Goal: Information Seeking & Learning: Learn about a topic

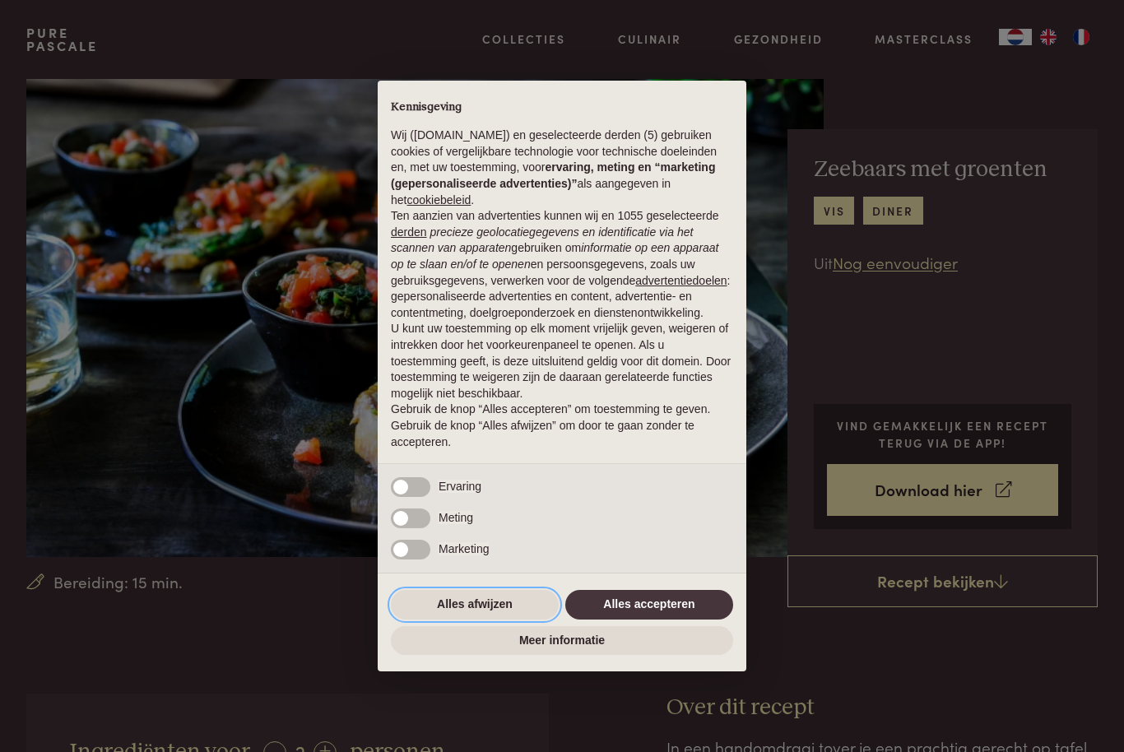
click at [458, 607] on button "Alles afwijzen" at bounding box center [475, 605] width 168 height 30
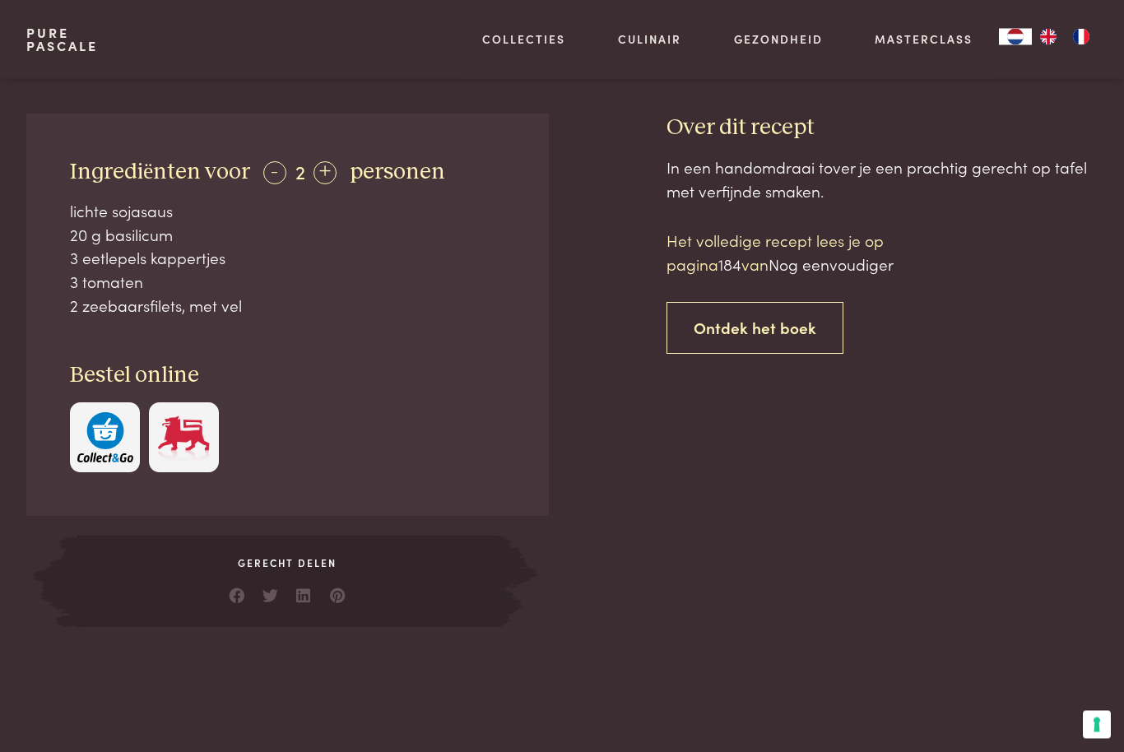
scroll to position [580, 0]
click at [49, 221] on div "Ingrediënten voor - 2 + personen lichte sojasaus 20 g basilicum 3 eetlepels kap…" at bounding box center [287, 315] width 523 height 402
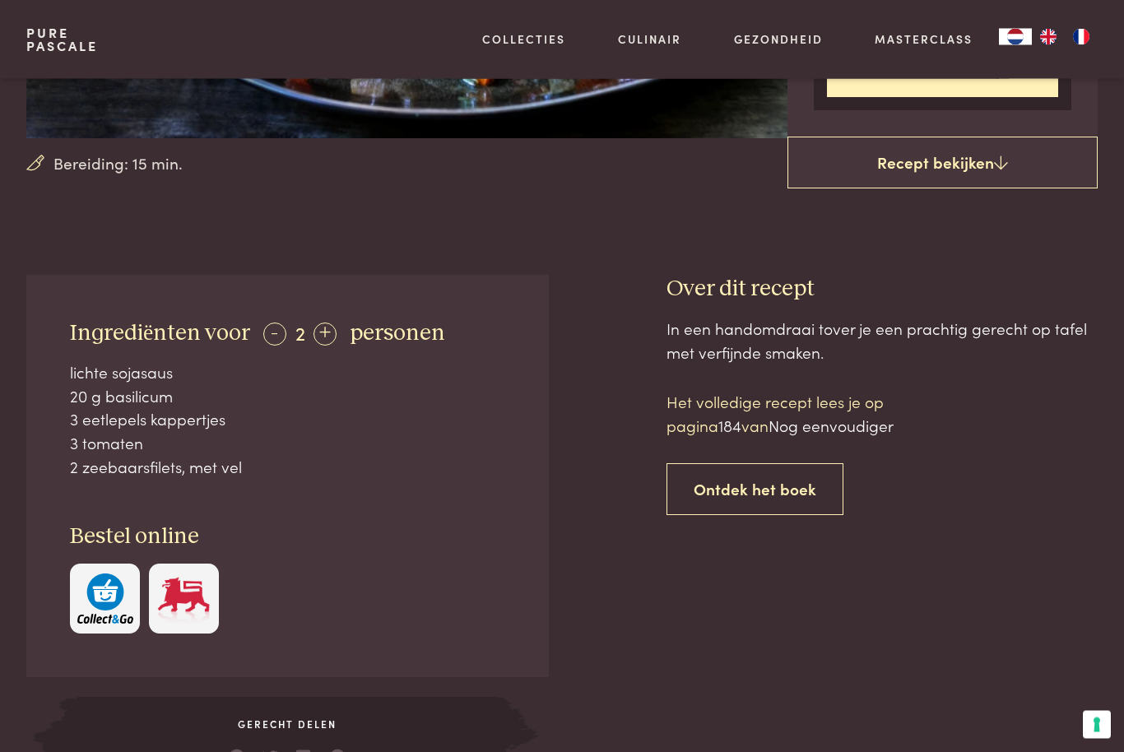
scroll to position [422, 0]
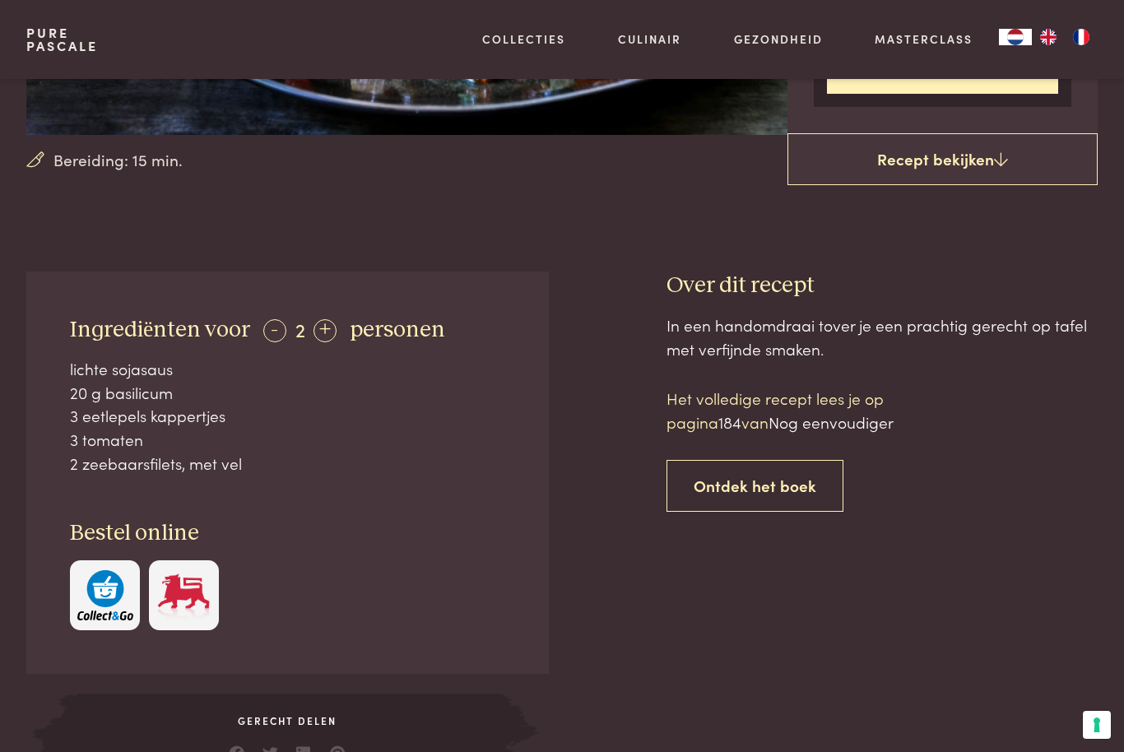
click at [984, 162] on link "Recept bekijken" at bounding box center [943, 159] width 310 height 53
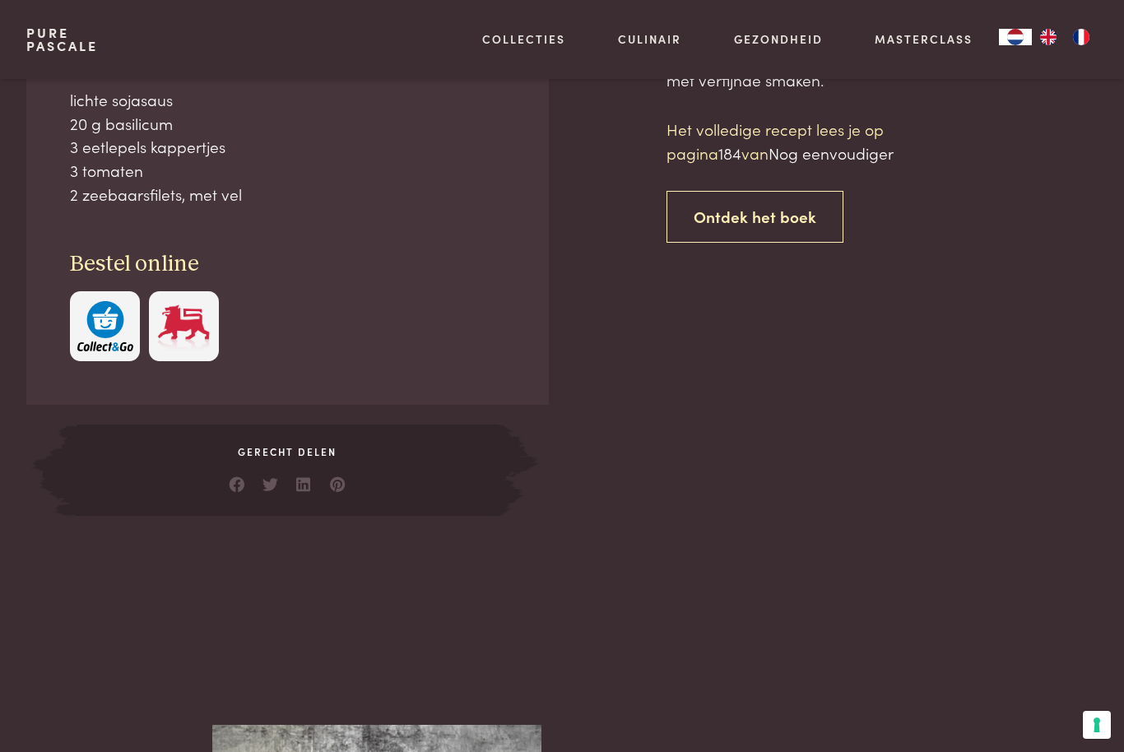
scroll to position [694, 0]
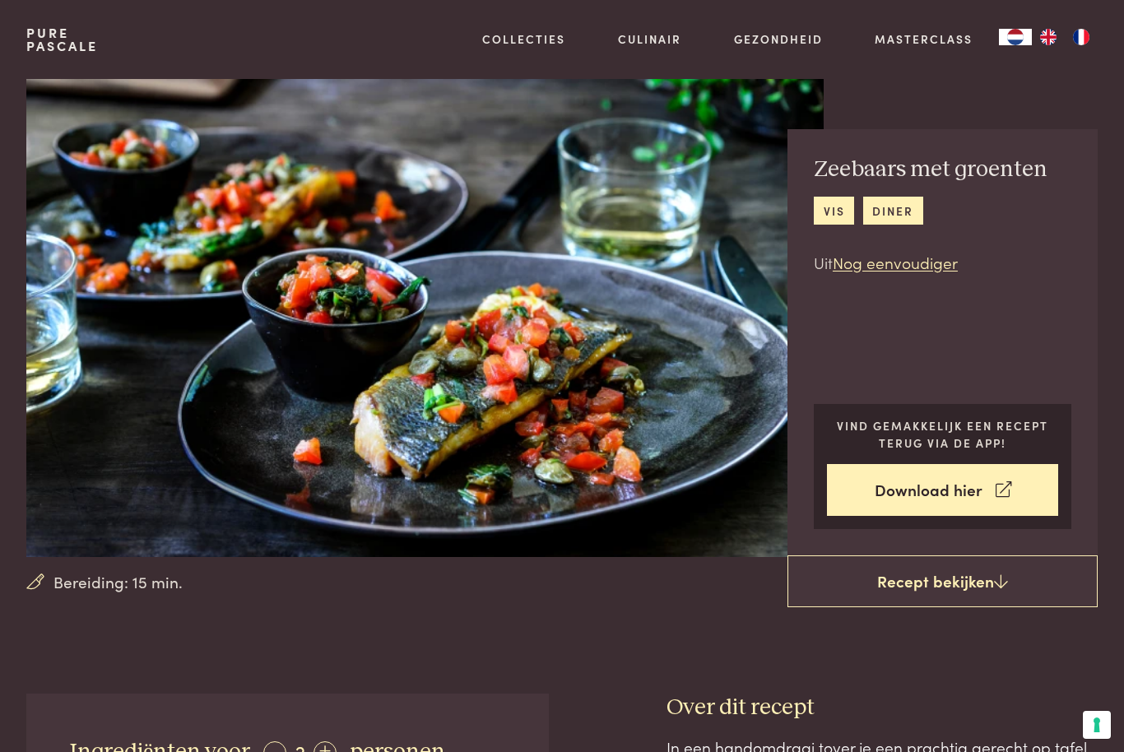
click at [952, 585] on link "Recept bekijken" at bounding box center [943, 582] width 310 height 53
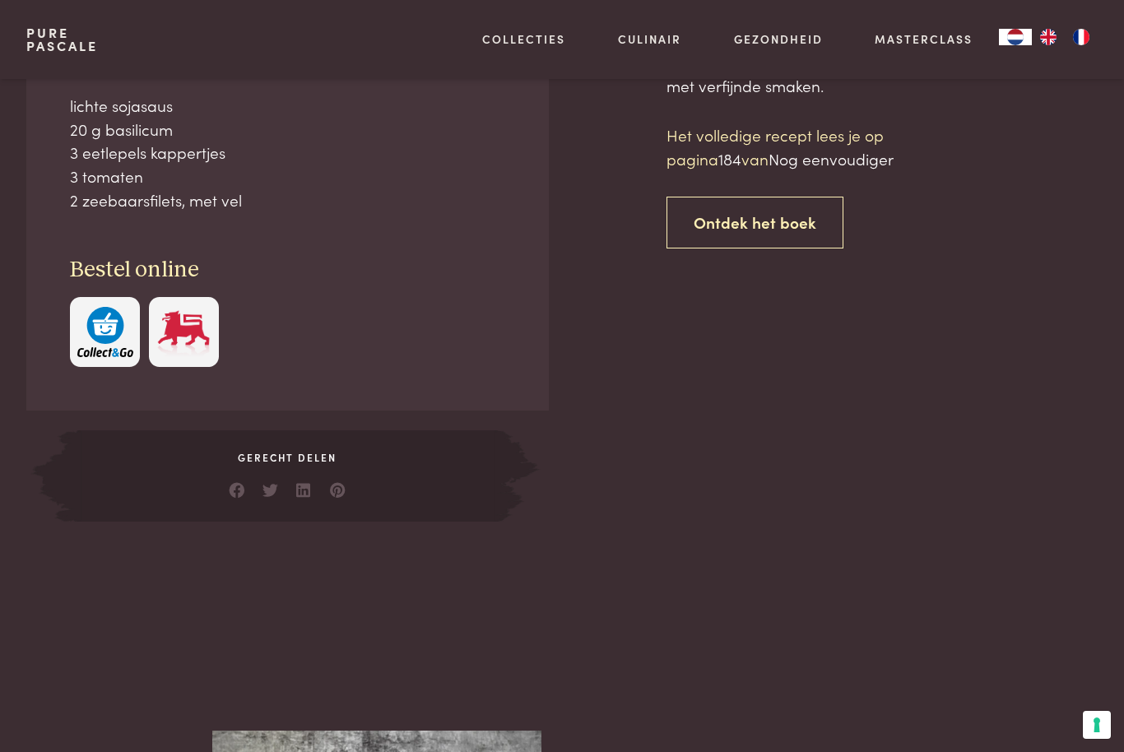
scroll to position [694, 0]
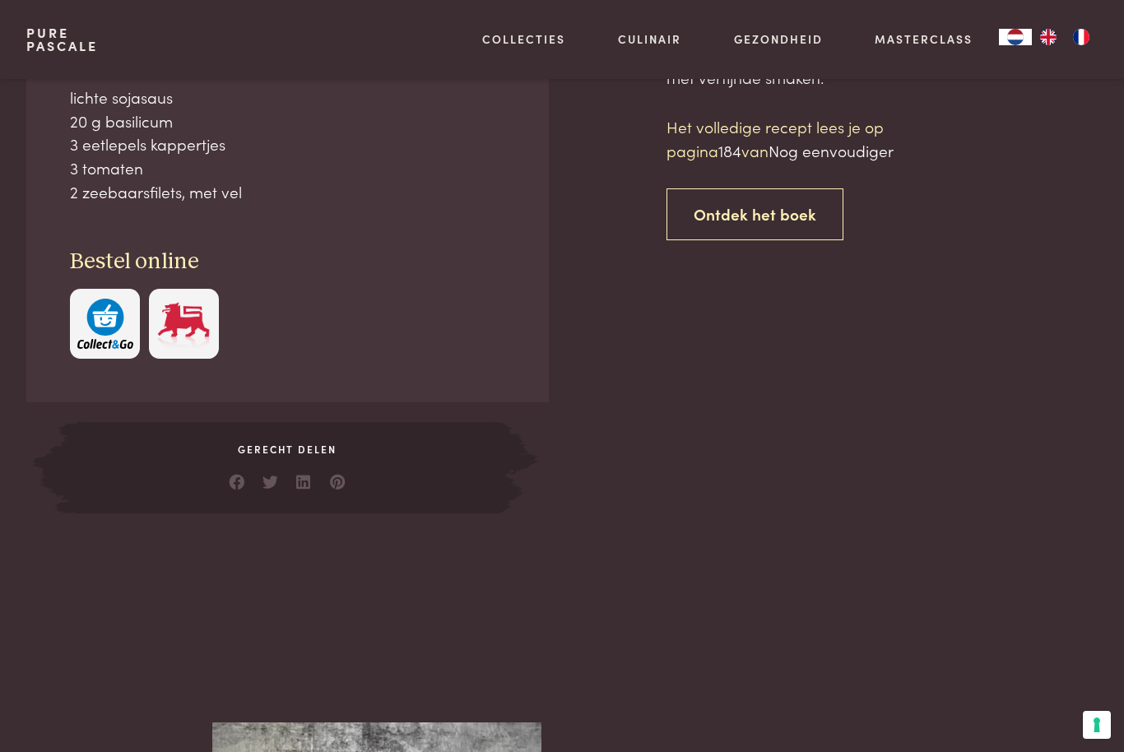
click at [759, 218] on link "Ontdek het boek" at bounding box center [755, 214] width 177 height 52
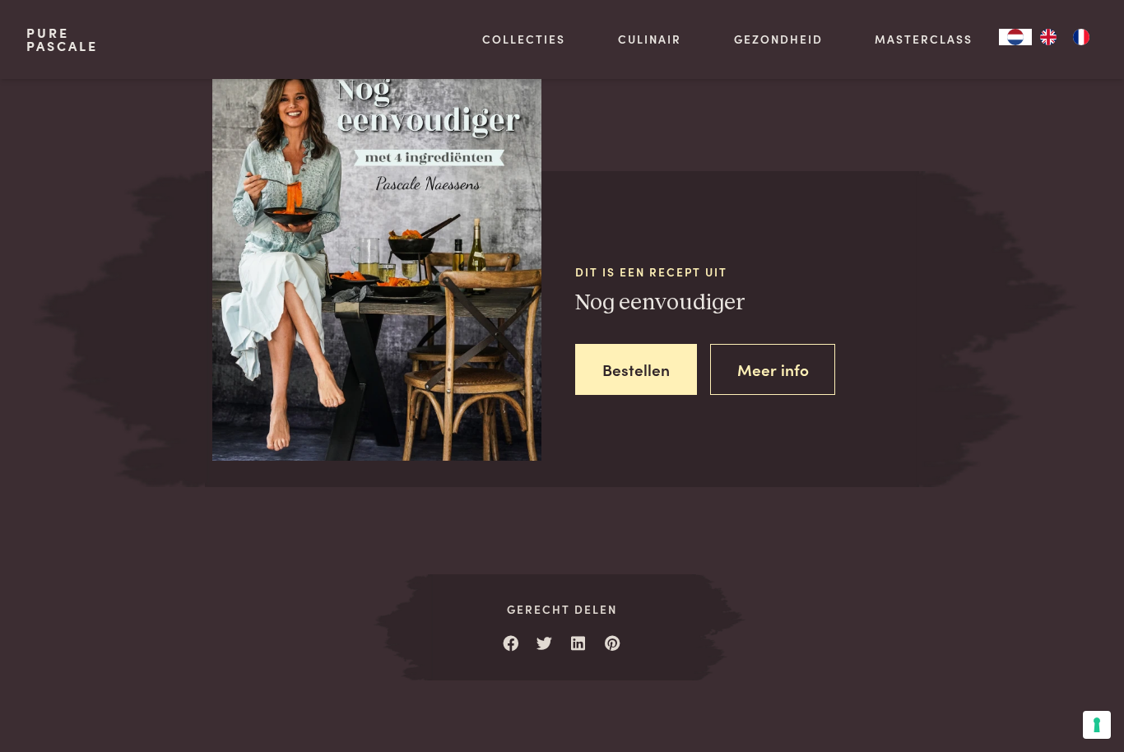
scroll to position [1378, 0]
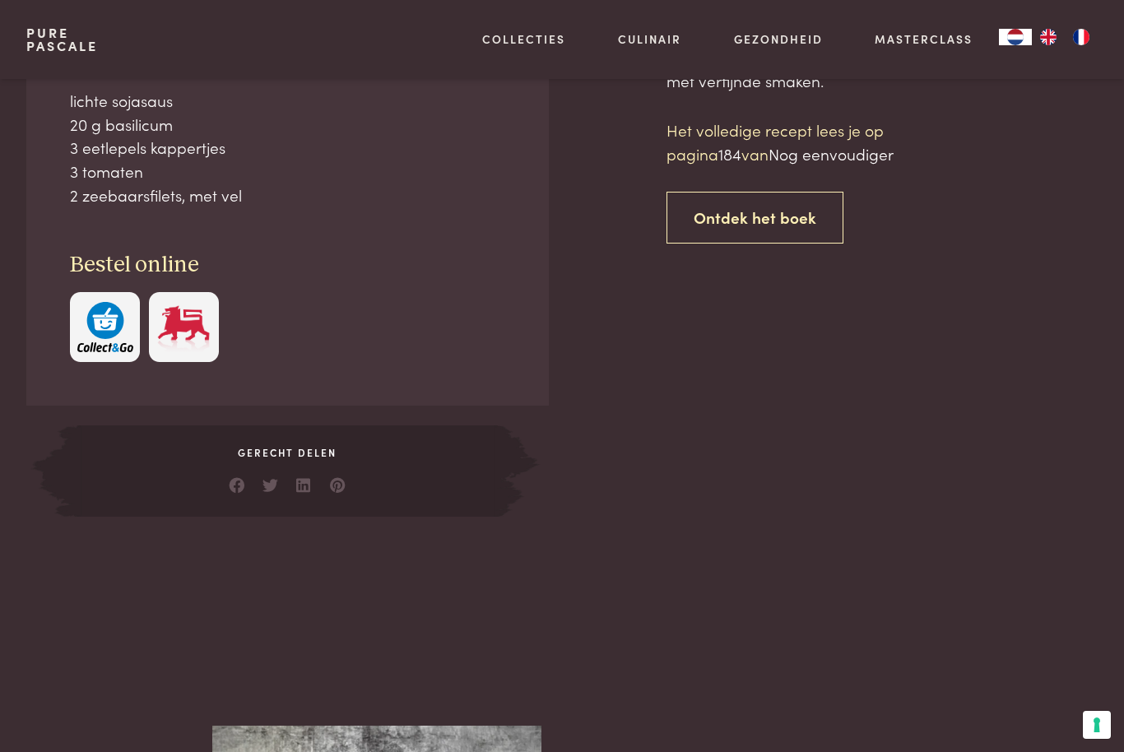
scroll to position [690, 0]
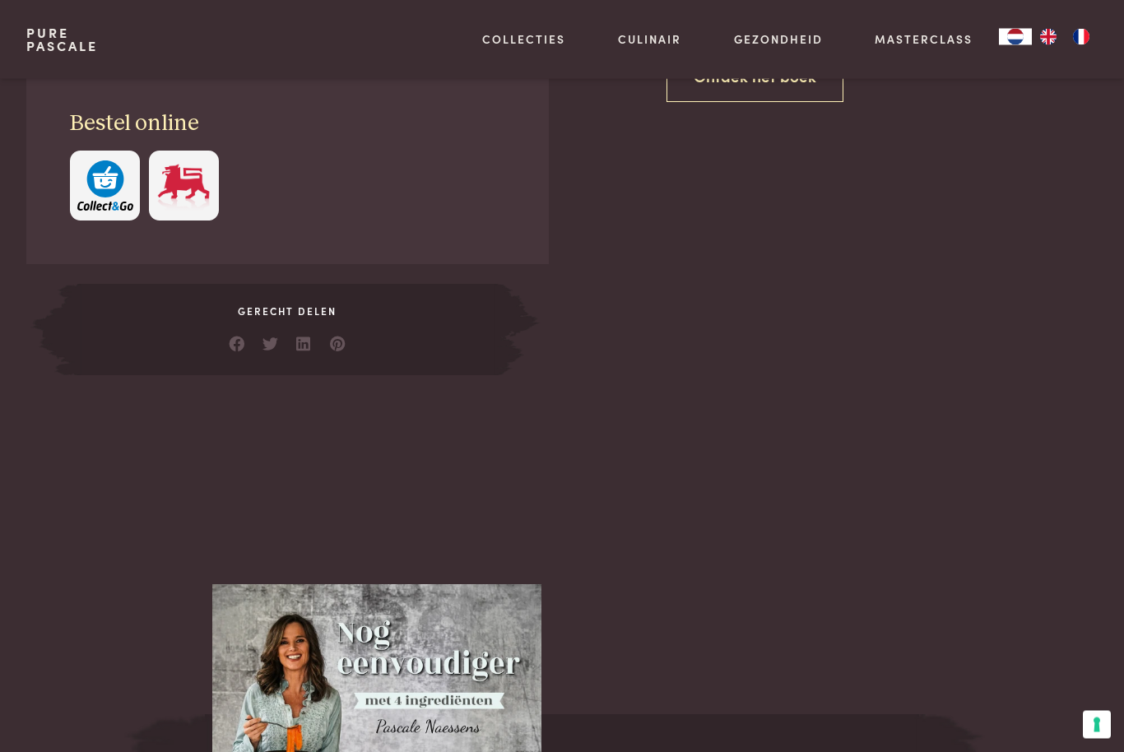
scroll to position [831, 0]
click at [269, 308] on span "Gerecht delen" at bounding box center [287, 312] width 421 height 15
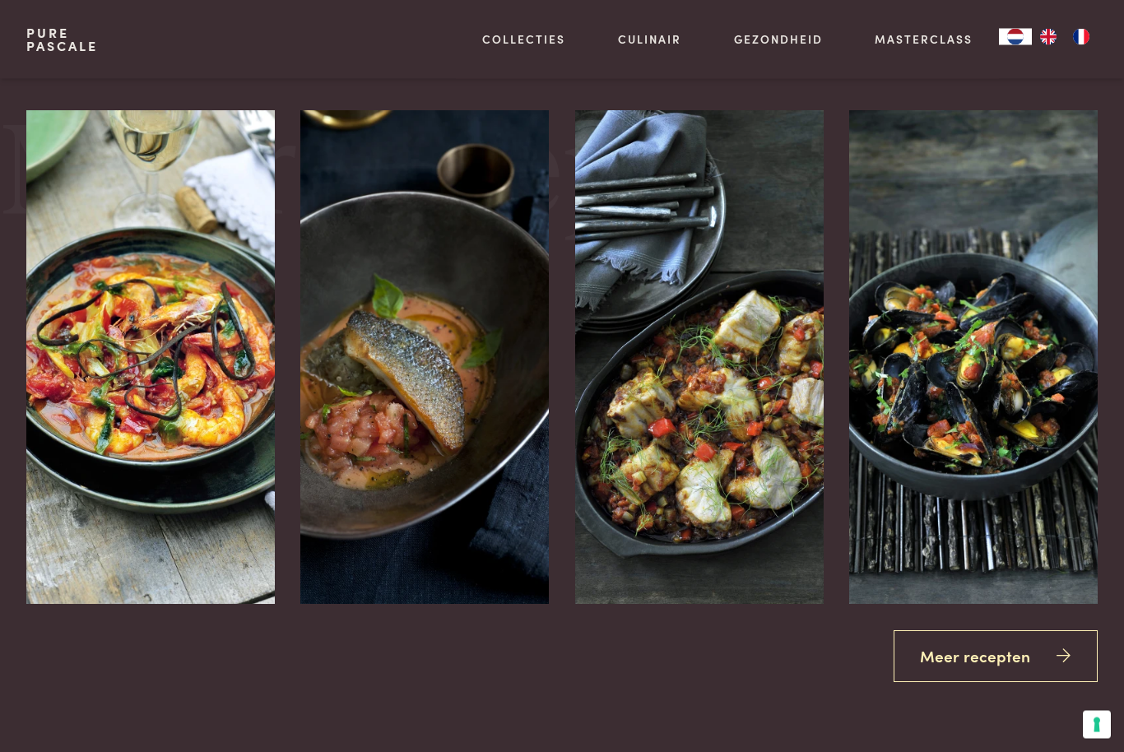
scroll to position [2033, 0]
click at [516, 388] on img at bounding box center [424, 357] width 249 height 494
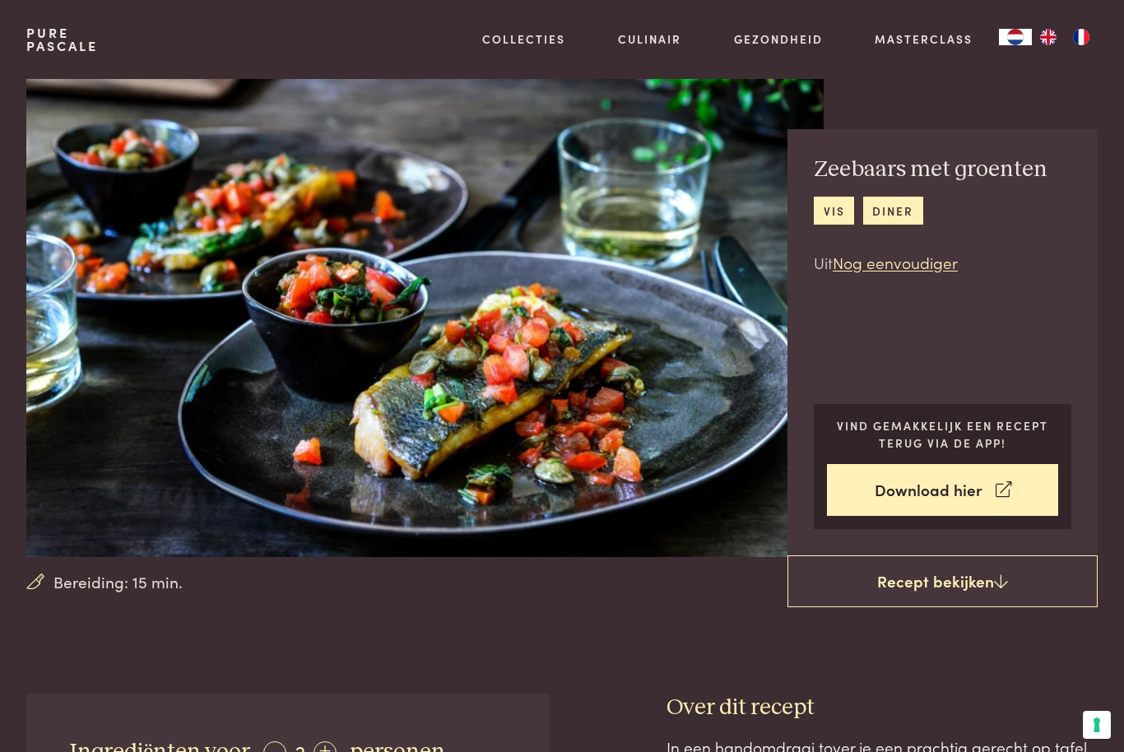
scroll to position [2087, 0]
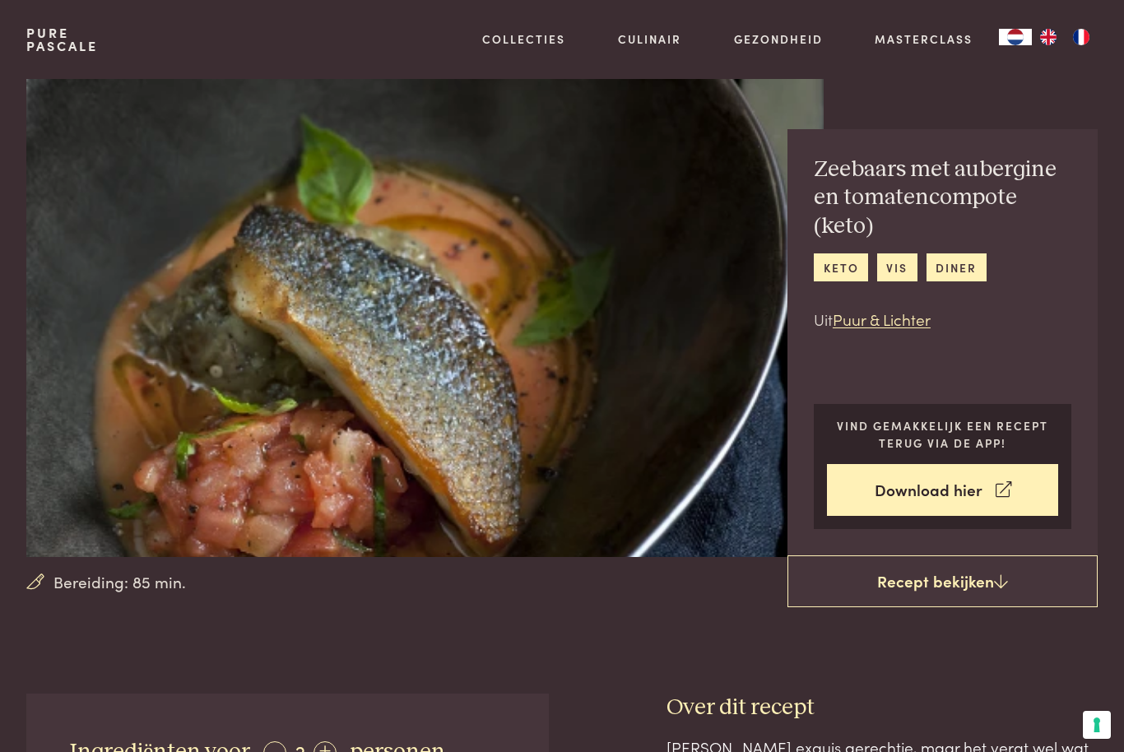
click at [964, 501] on link "Download hier" at bounding box center [942, 490] width 231 height 52
